Goal: Navigation & Orientation: Find specific page/section

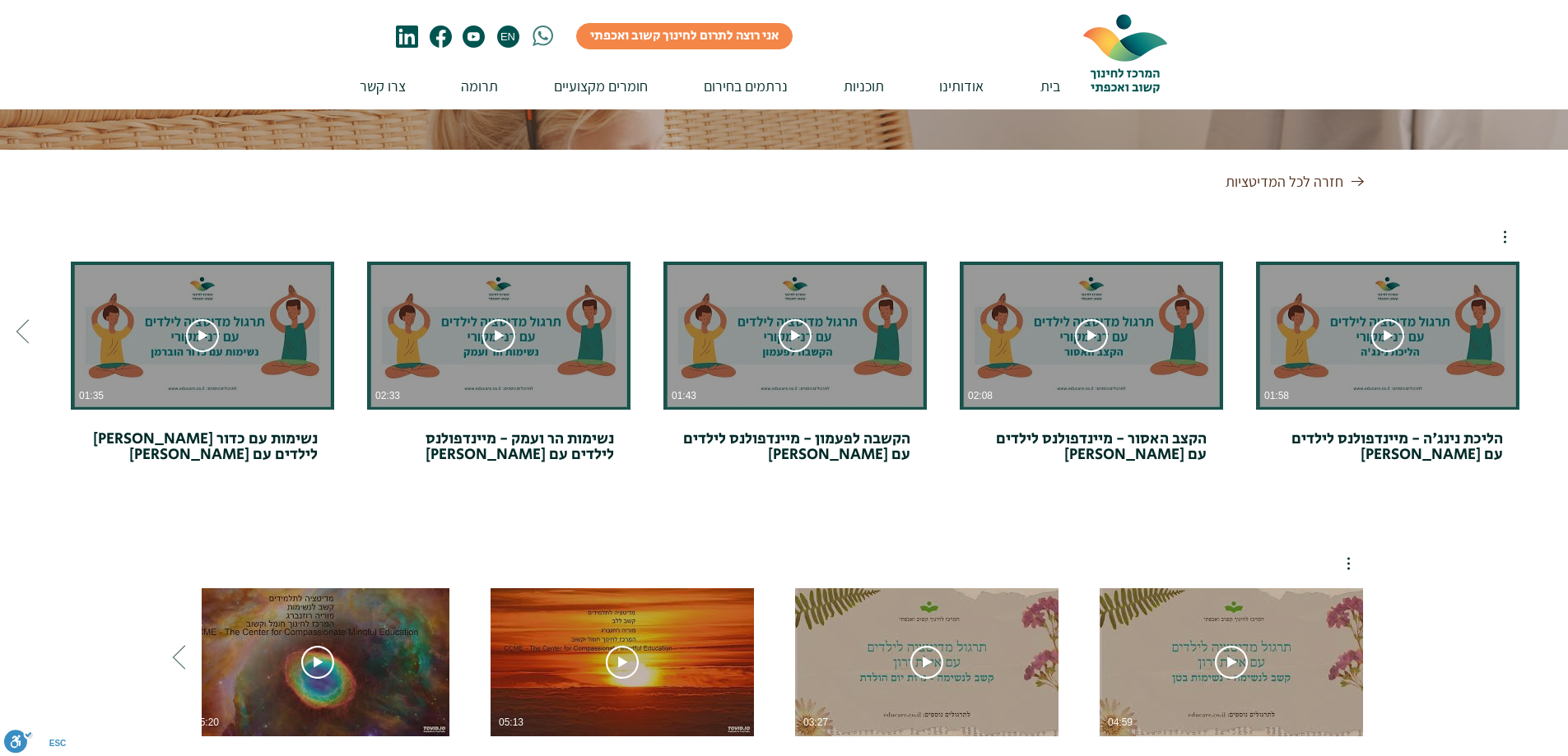
scroll to position [165, 0]
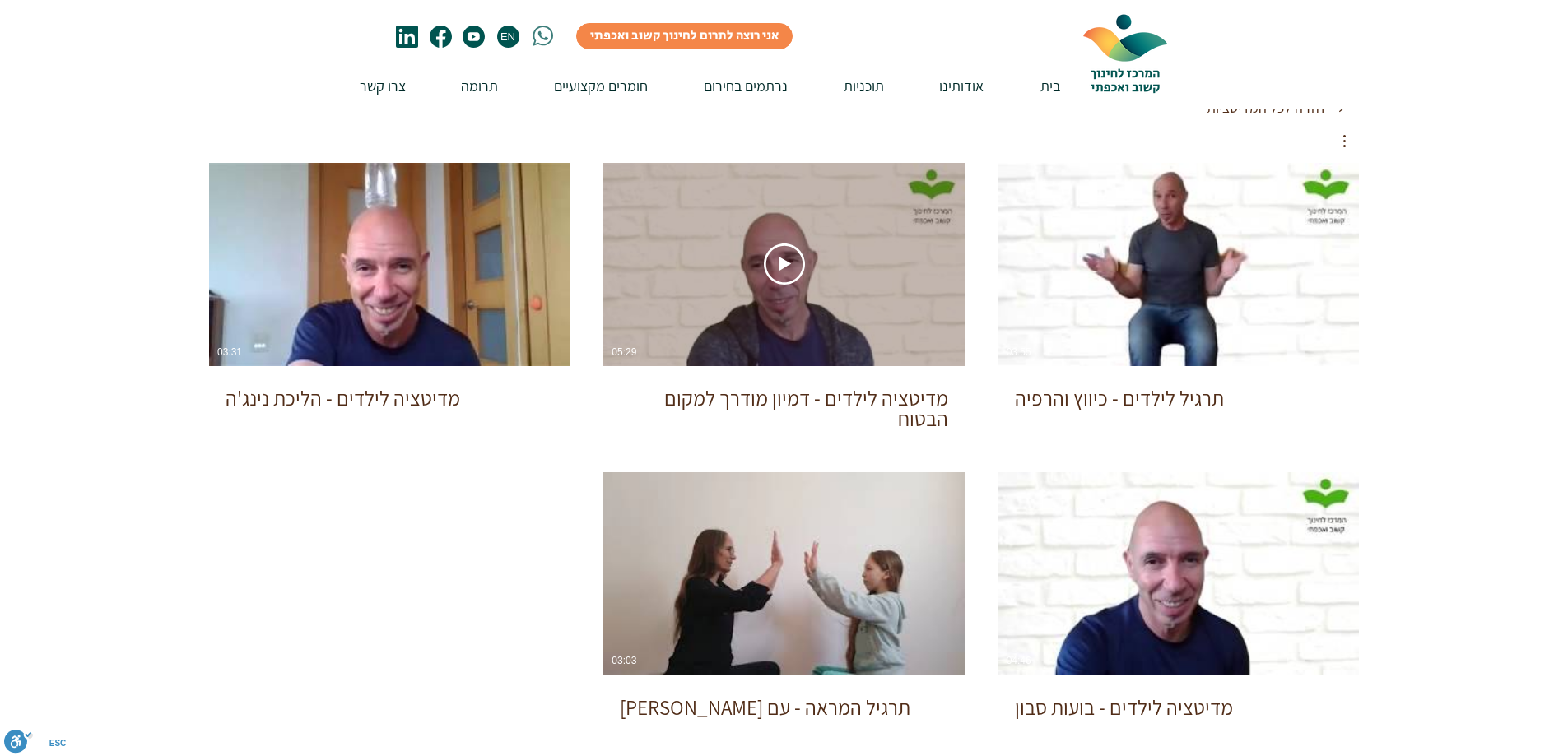
scroll to position [411, 0]
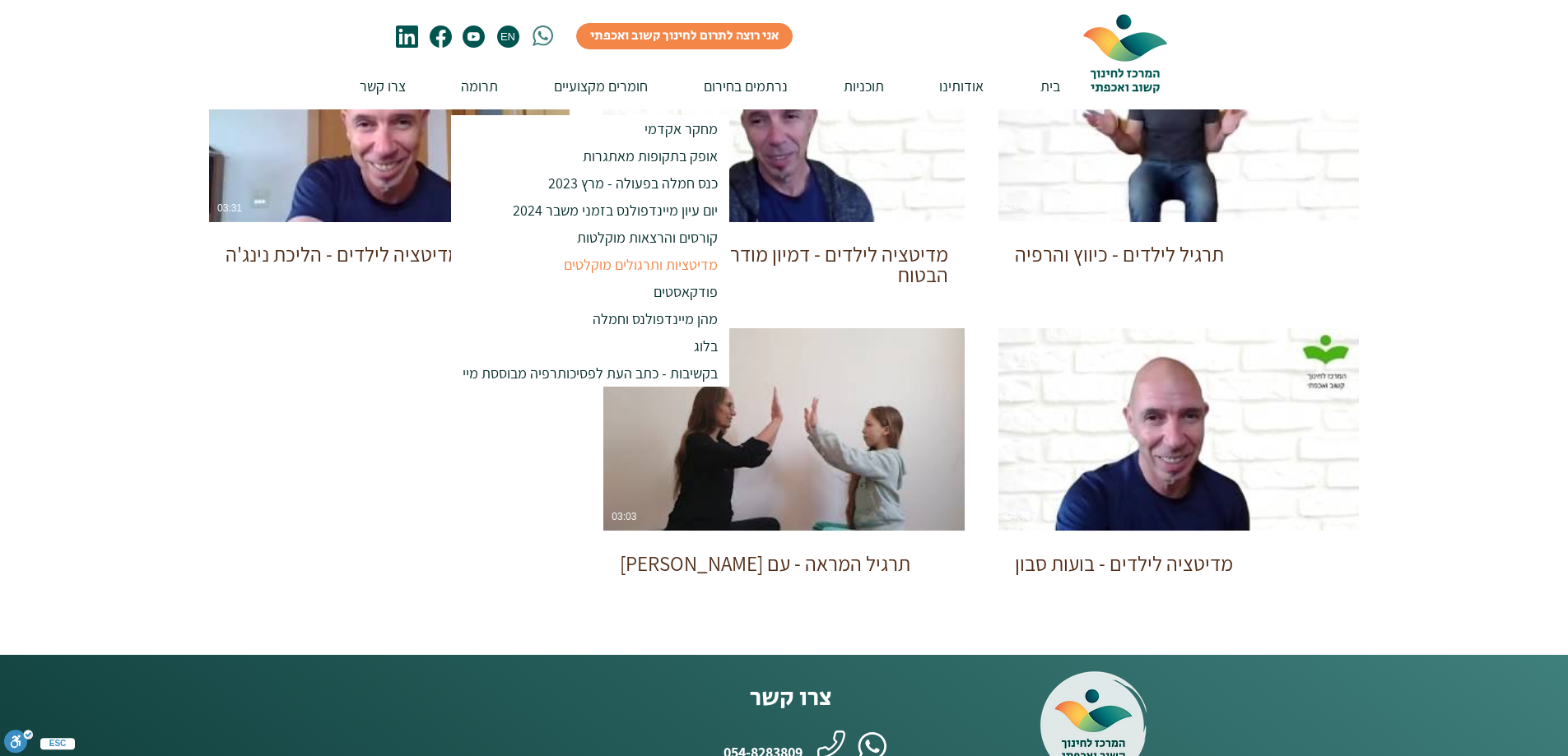
click at [689, 262] on p "מדיטציות ותרגולים מוקלטים" at bounding box center [641, 264] width 169 height 27
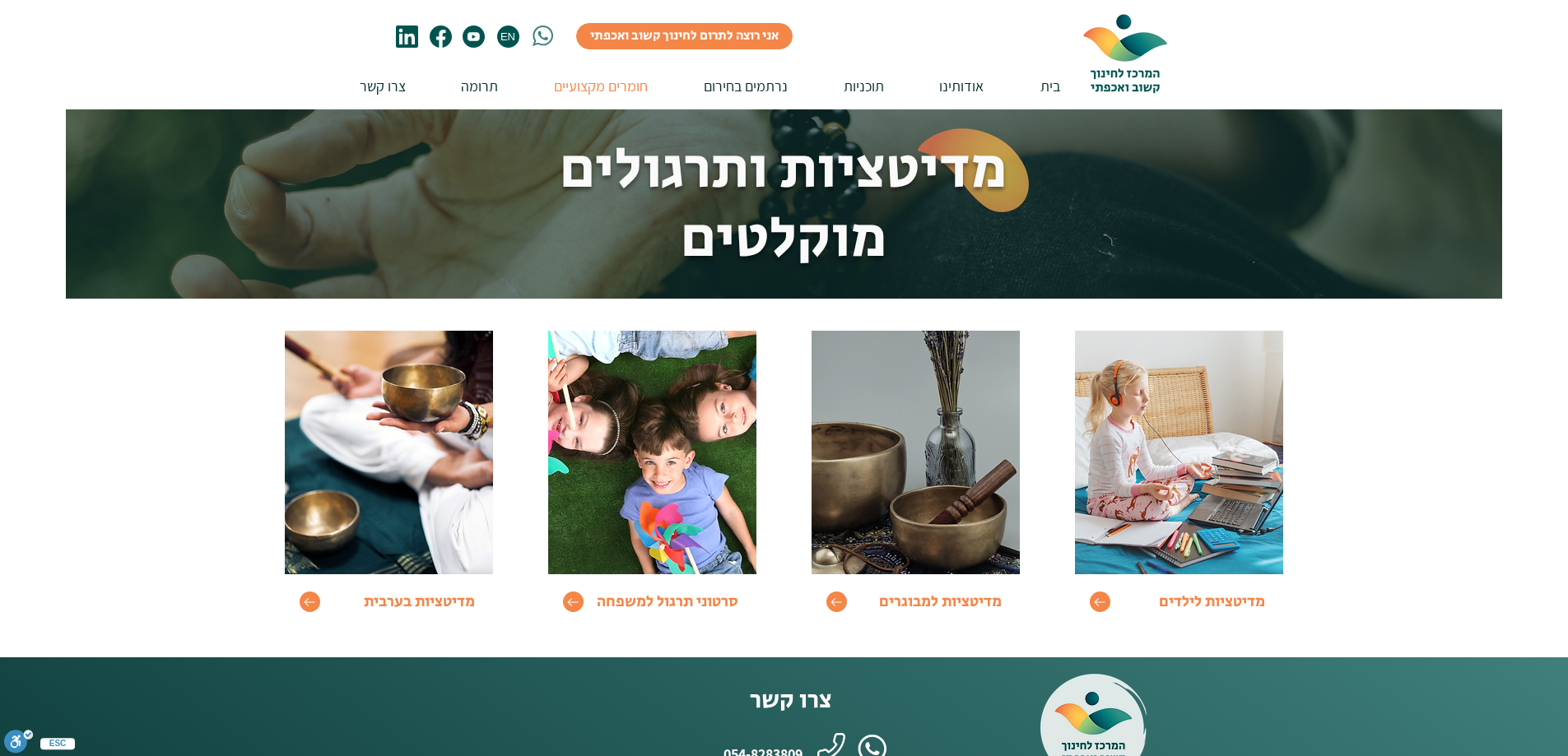
click at [946, 474] on img at bounding box center [916, 452] width 208 height 243
click at [833, 599] on icon "Go to" at bounding box center [836, 603] width 13 height 10
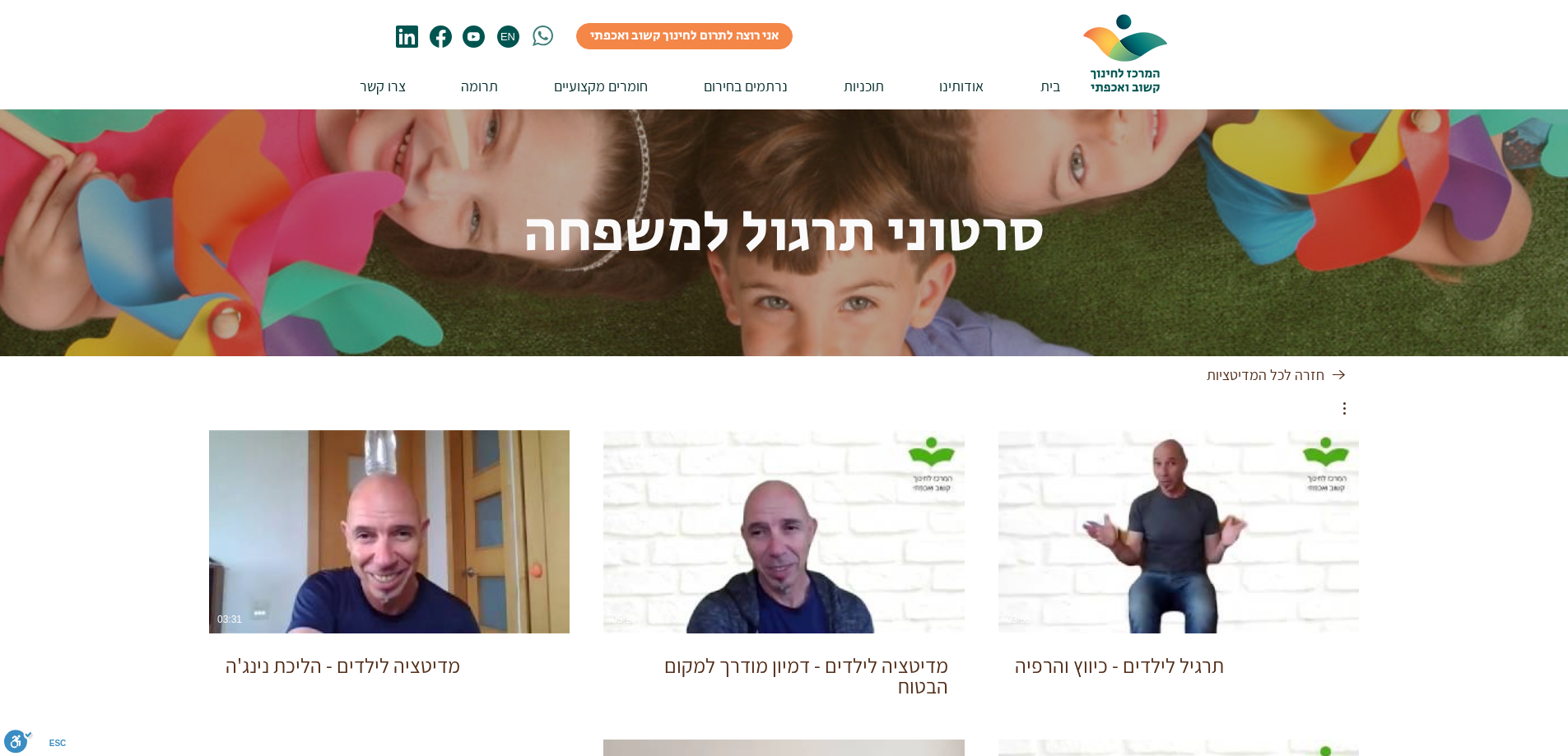
scroll to position [411, 0]
